Goal: Task Accomplishment & Management: Complete application form

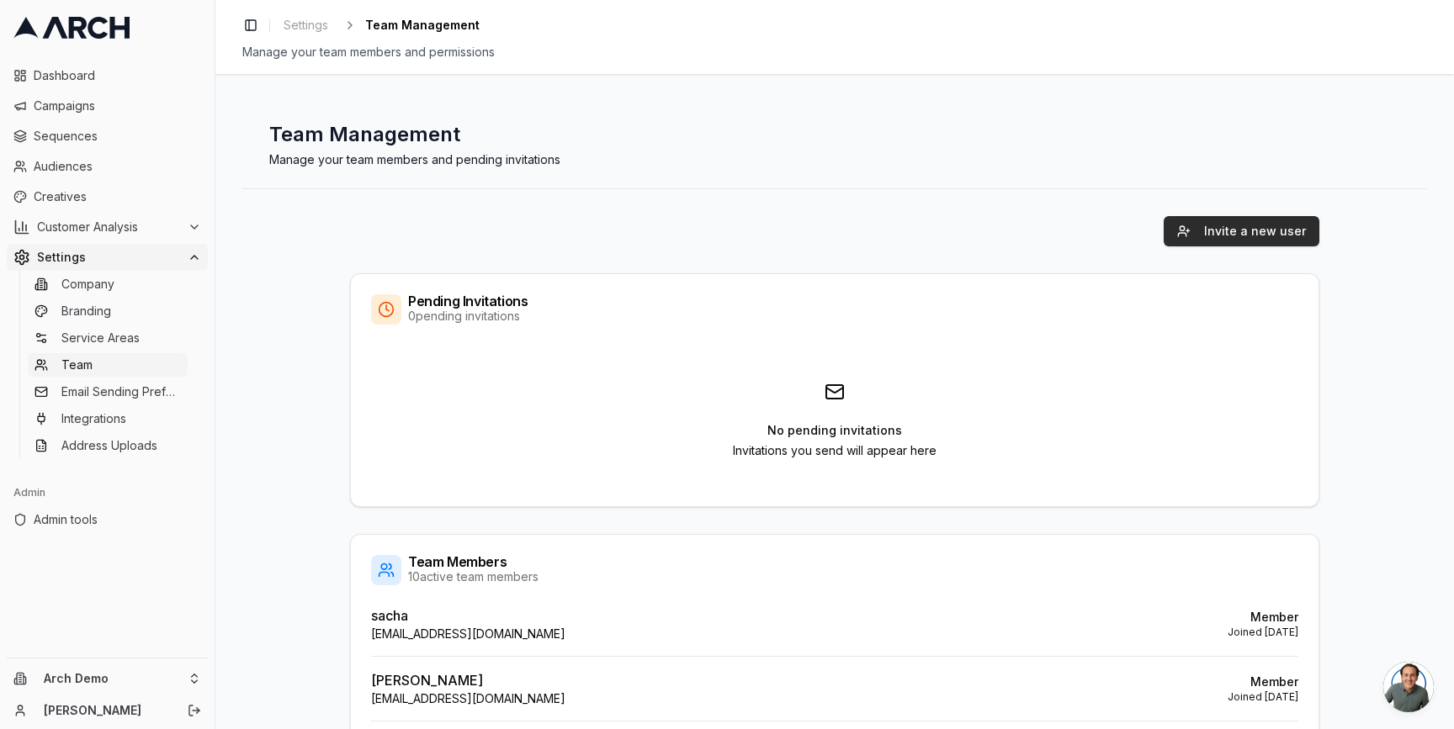
click at [1192, 239] on button "Invite a new user" at bounding box center [1242, 231] width 156 height 30
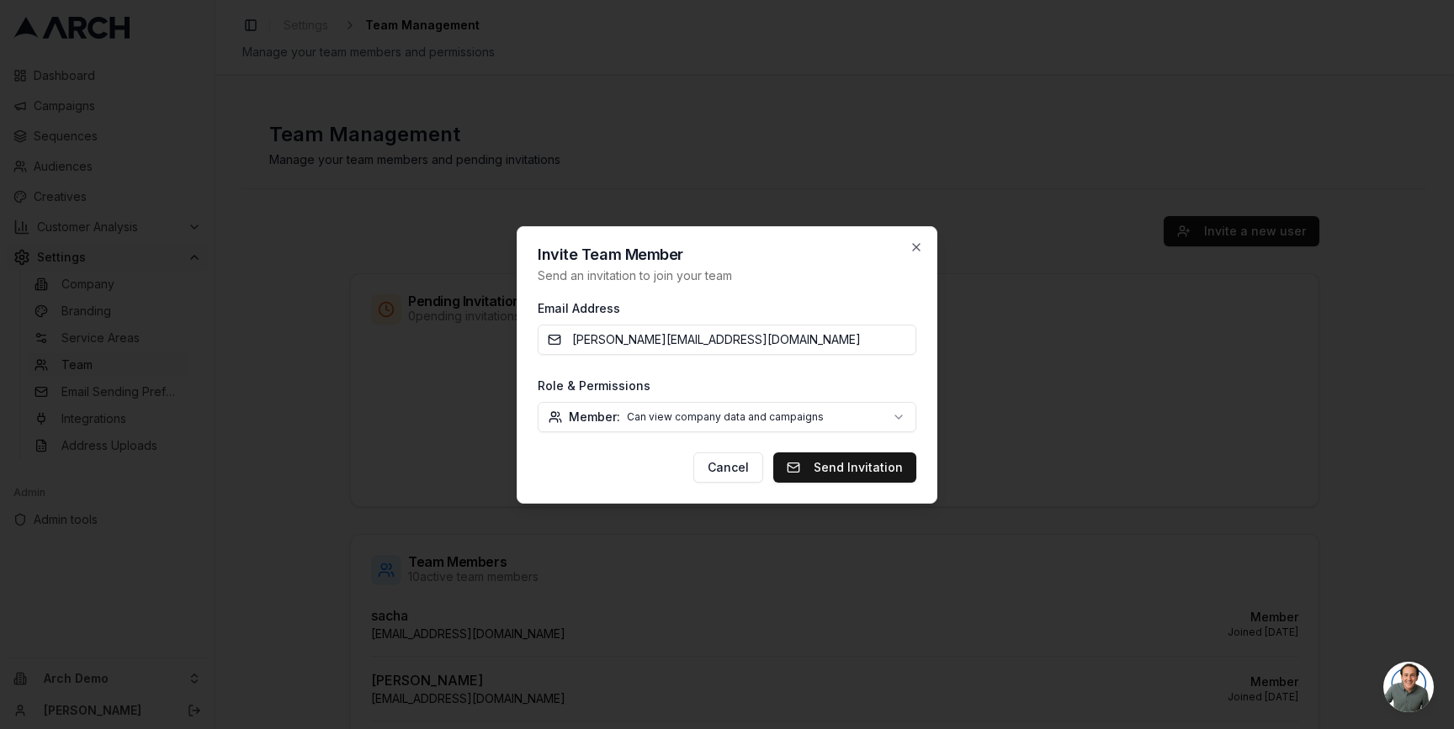
type input "[PERSON_NAME][EMAIL_ADDRESS][DOMAIN_NAME]"
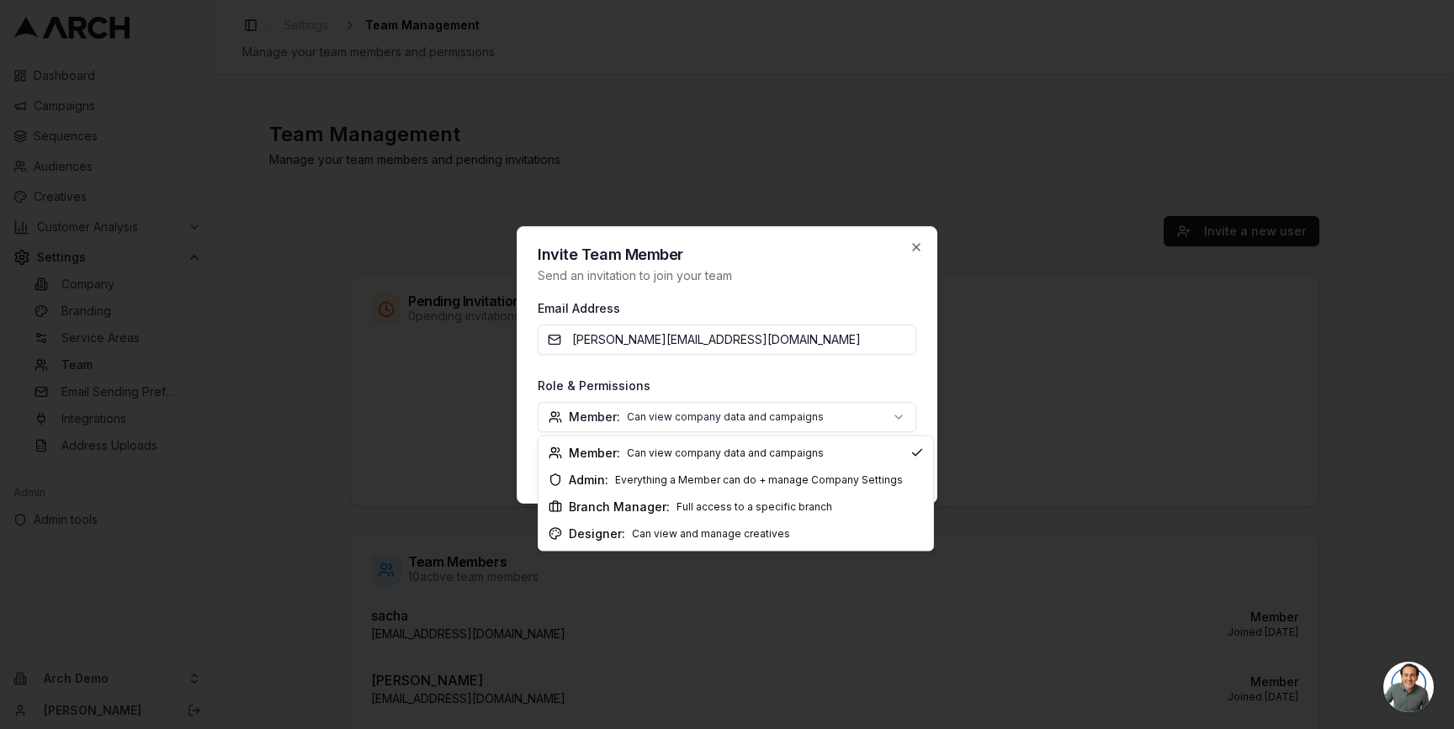
click at [802, 411] on body "Dashboard Campaigns Sequences Audiences Creatives Customer Analysis Settings Co…" at bounding box center [727, 364] width 1454 height 729
select select "designer"
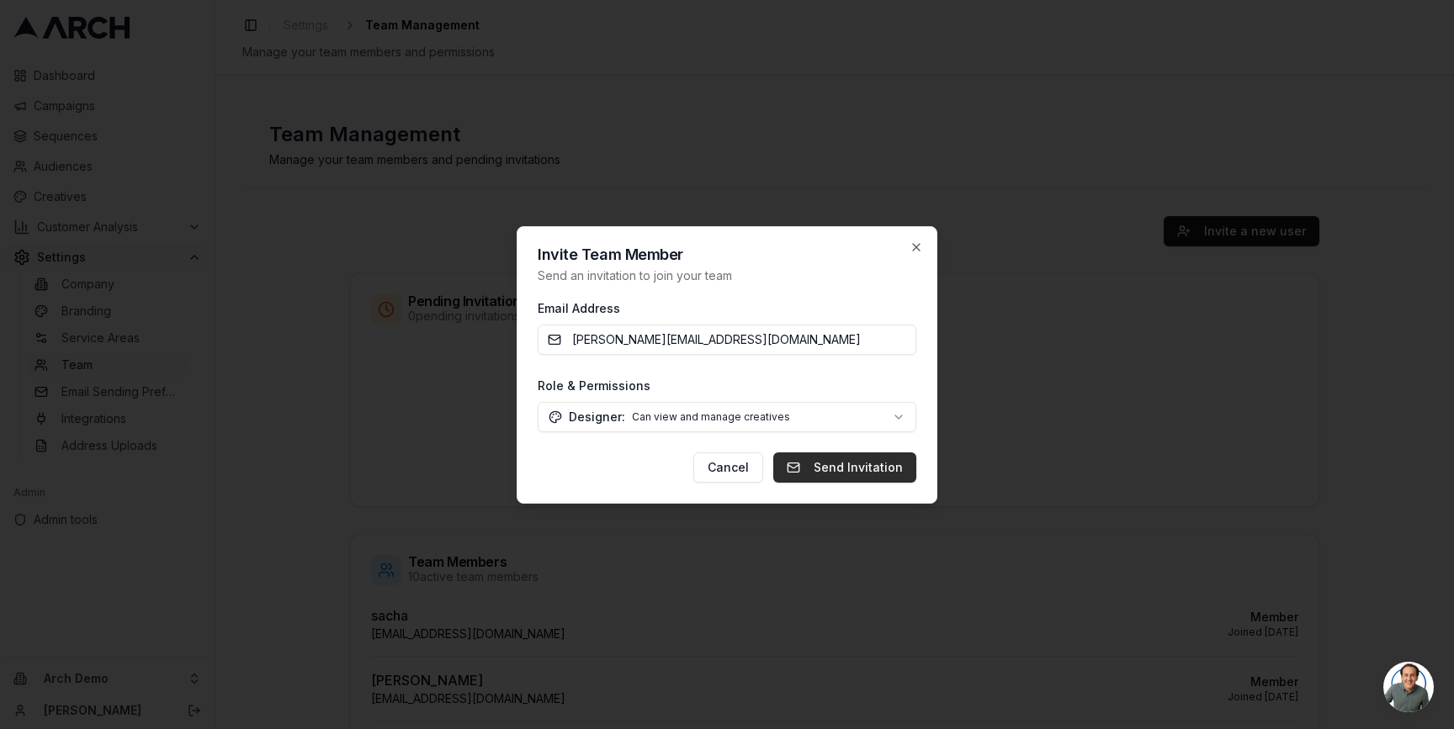
click at [844, 463] on button "Send Invitation" at bounding box center [844, 468] width 143 height 30
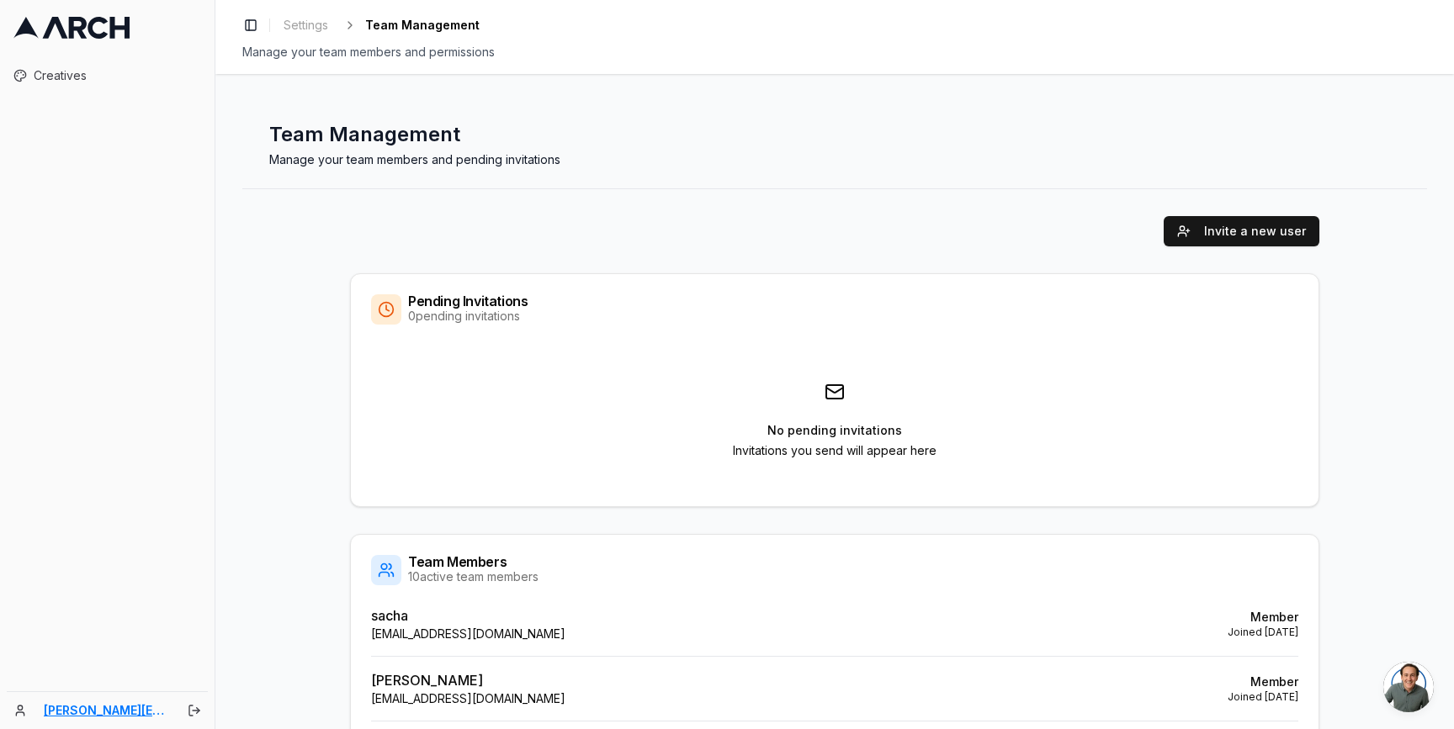
click at [127, 716] on link "[PERSON_NAME][EMAIL_ADDRESS][DOMAIN_NAME]" at bounding box center [106, 711] width 125 height 17
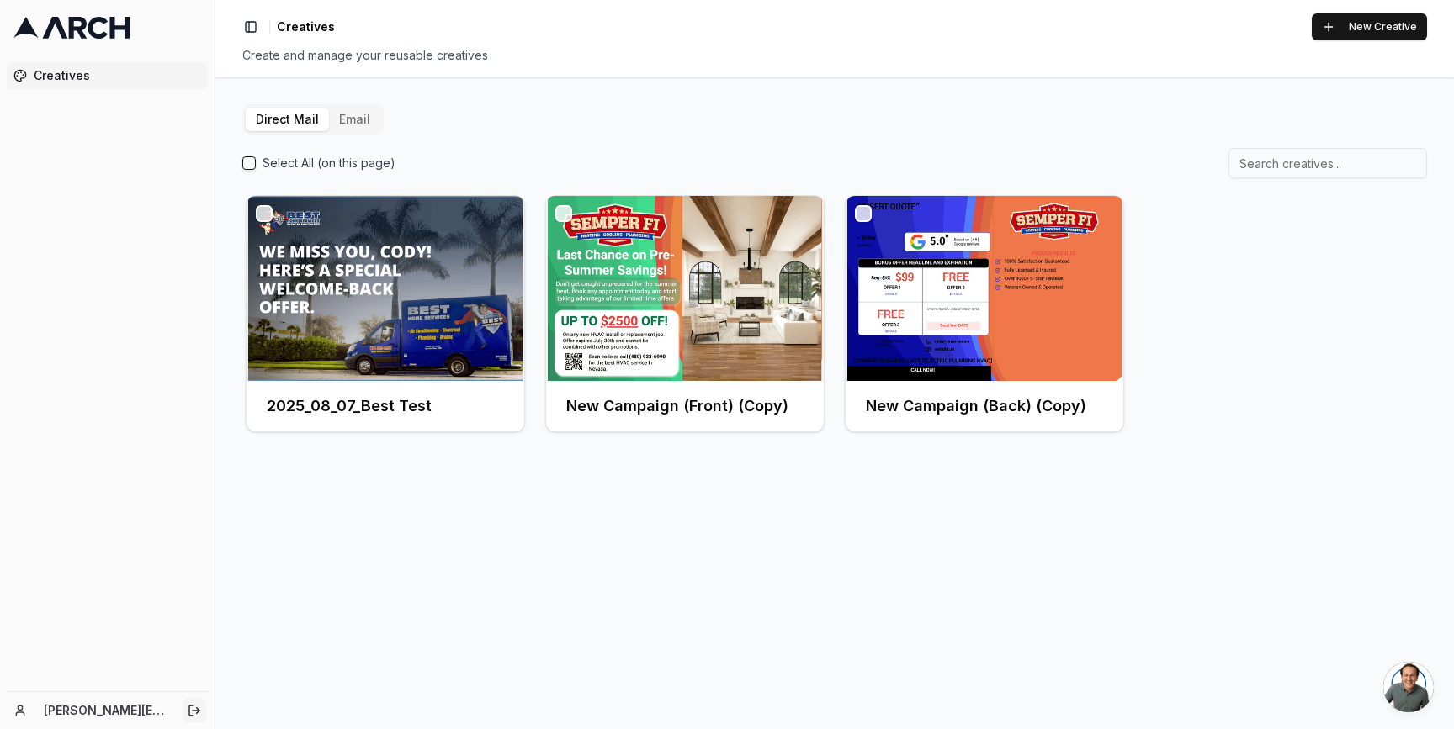
click at [193, 711] on line "Log out" at bounding box center [196, 711] width 7 height 0
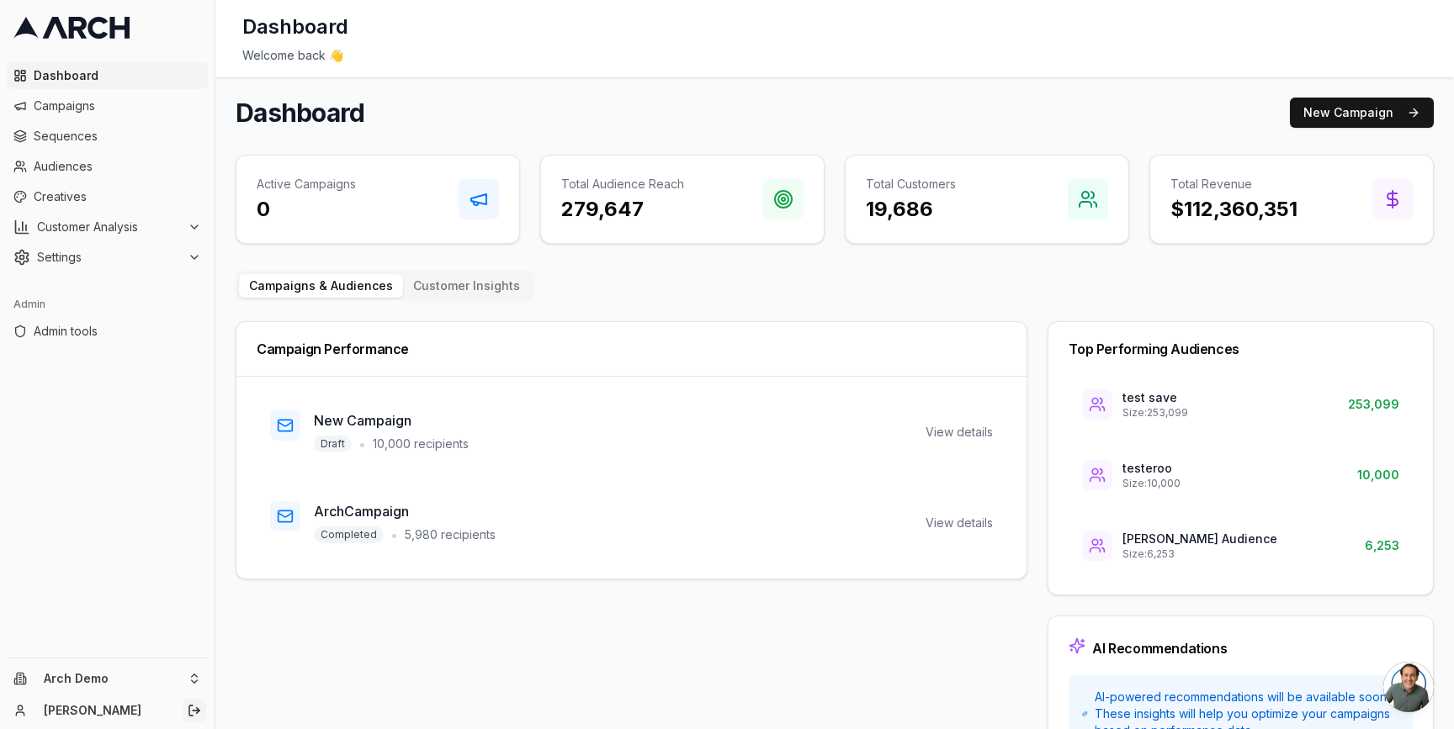
click at [191, 707] on icon "Log out" at bounding box center [194, 710] width 13 height 13
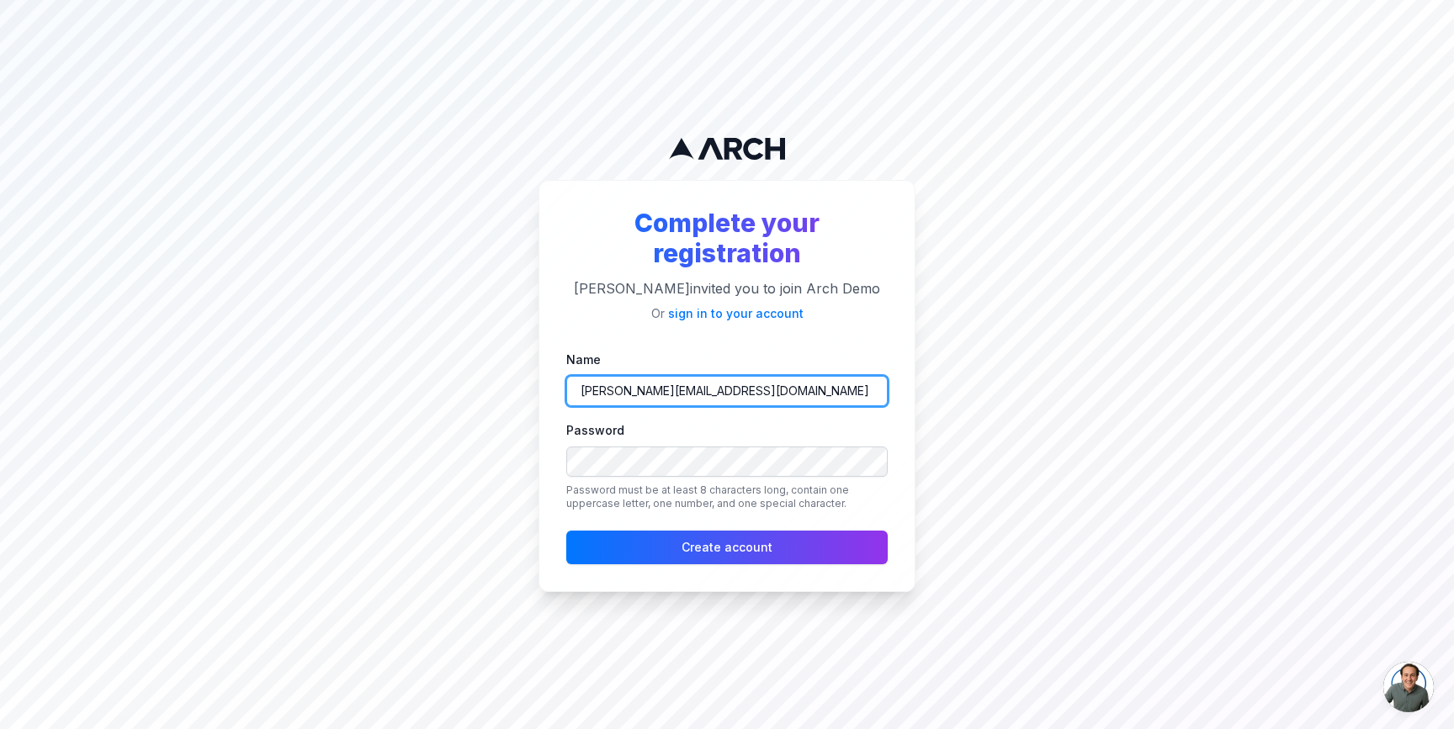
click at [608, 394] on input "[PERSON_NAME][EMAIL_ADDRESS][DOMAIN_NAME]" at bounding box center [726, 391] width 321 height 30
type input "[PERSON_NAME][EMAIL_ADDRESS][DOMAIN_NAME]"
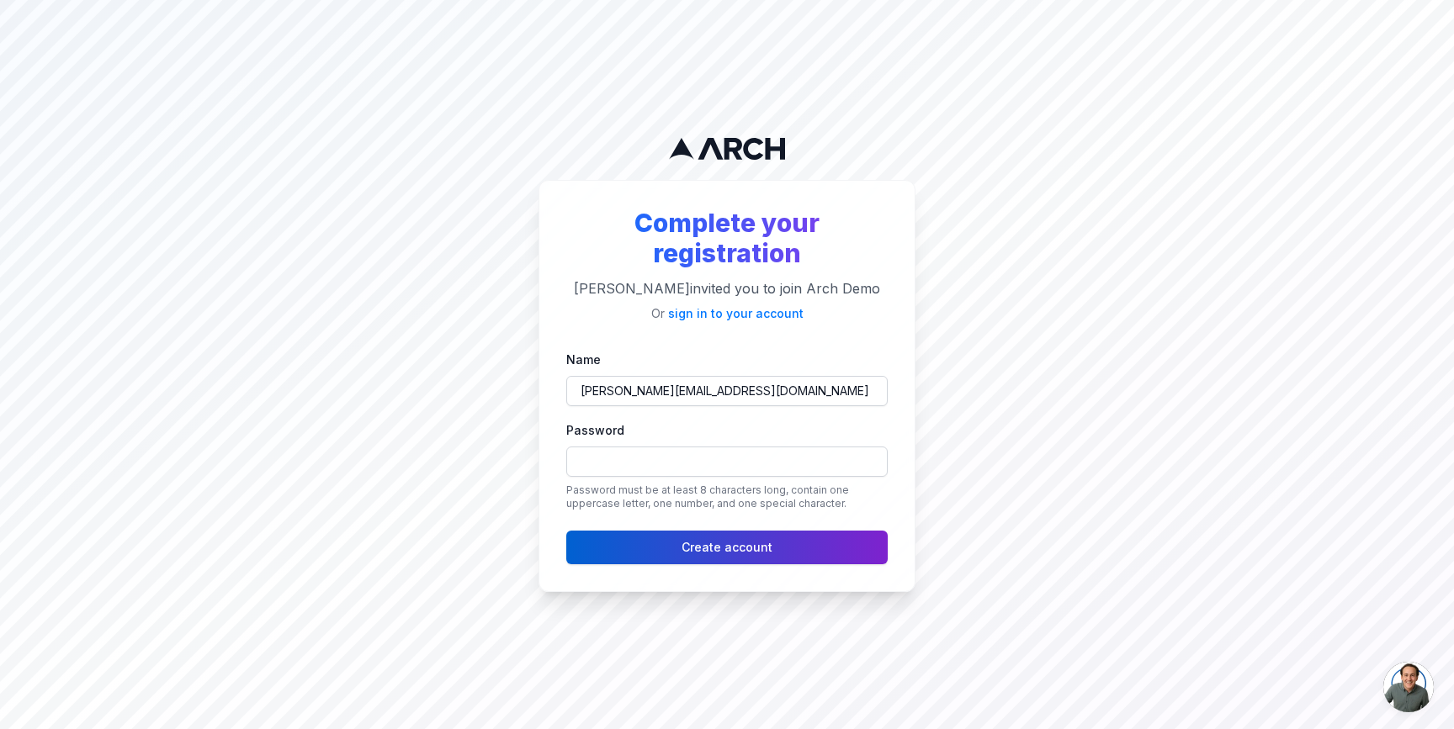
click at [615, 538] on button "Create account" at bounding box center [726, 548] width 321 height 34
